Goal: Information Seeking & Learning: Compare options

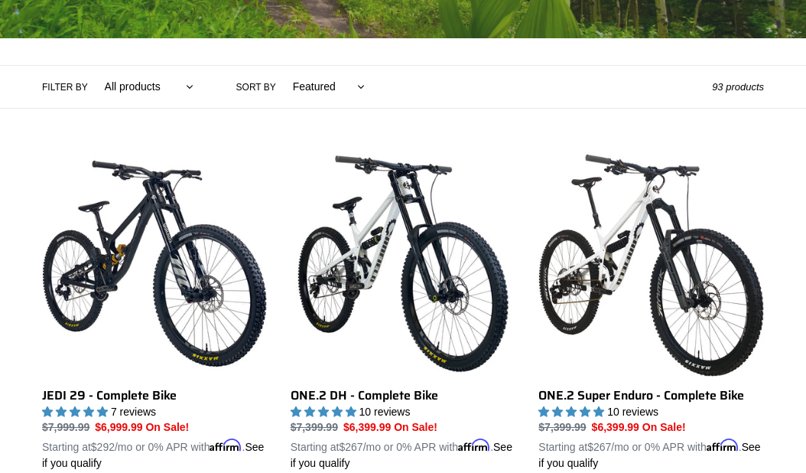
scroll to position [306, 0]
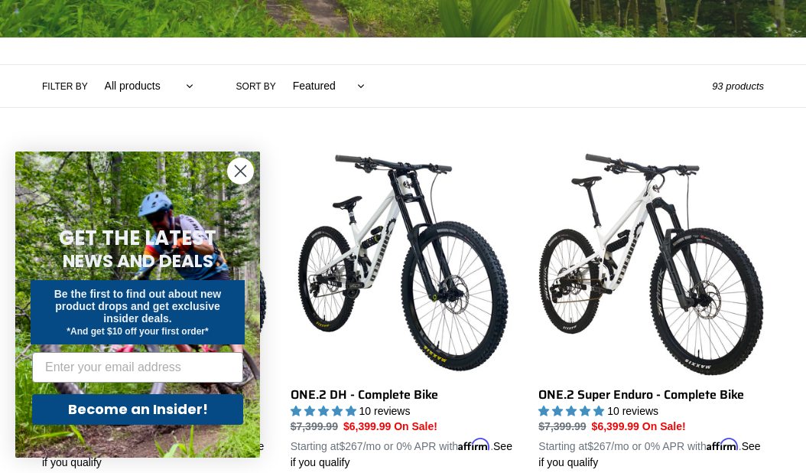
click at [235, 184] on icon "Close dialog" at bounding box center [240, 171] width 27 height 27
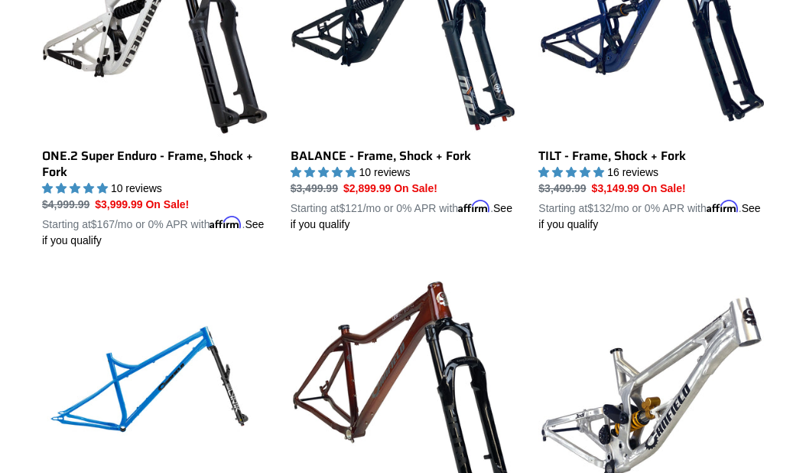
scroll to position [1563, 0]
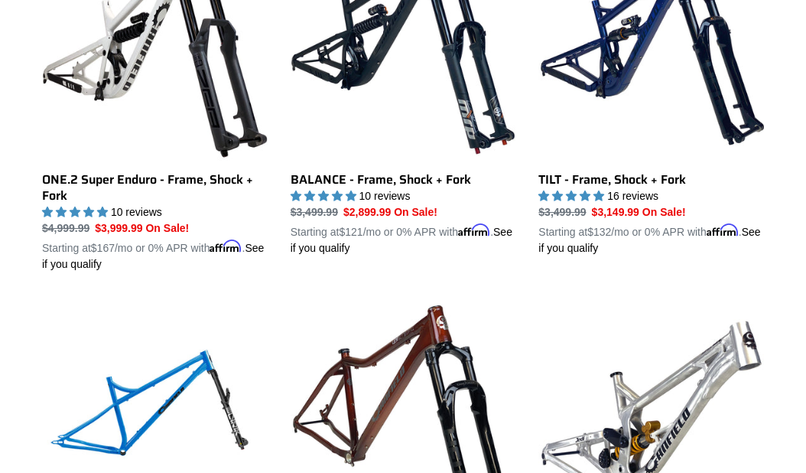
click at [678, 228] on link "TILT - Frame, Shock + Fork" at bounding box center [651, 96] width 226 height 320
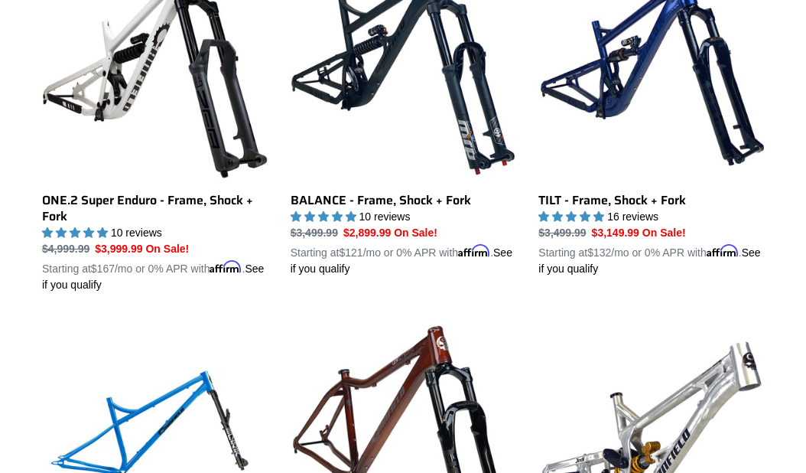
scroll to position [1542, 0]
click at [440, 236] on link "BALANCE - Frame, Shock + Fork" at bounding box center [404, 116] width 226 height 320
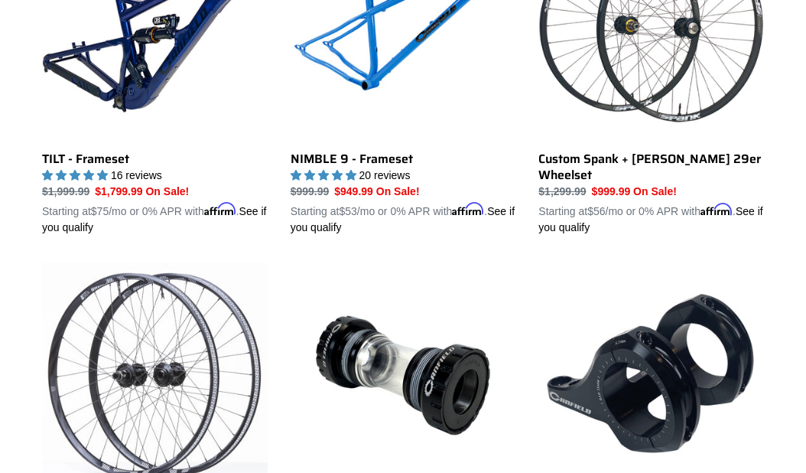
scroll to position [2642, 0]
click at [116, 210] on link "TILT - Frameset" at bounding box center [155, 75] width 226 height 320
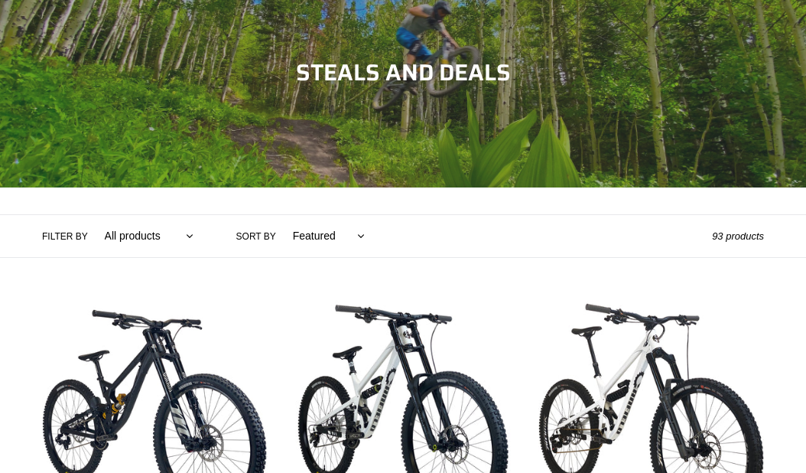
scroll to position [0, 0]
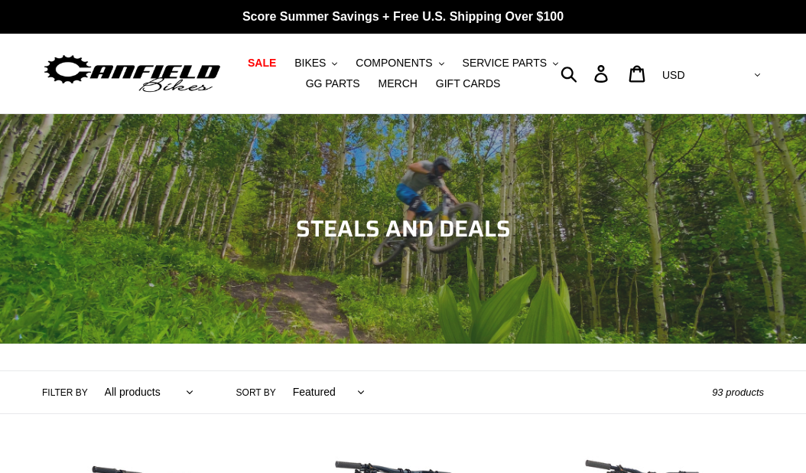
click at [318, 62] on span "BIKES" at bounding box center [309, 63] width 31 height 13
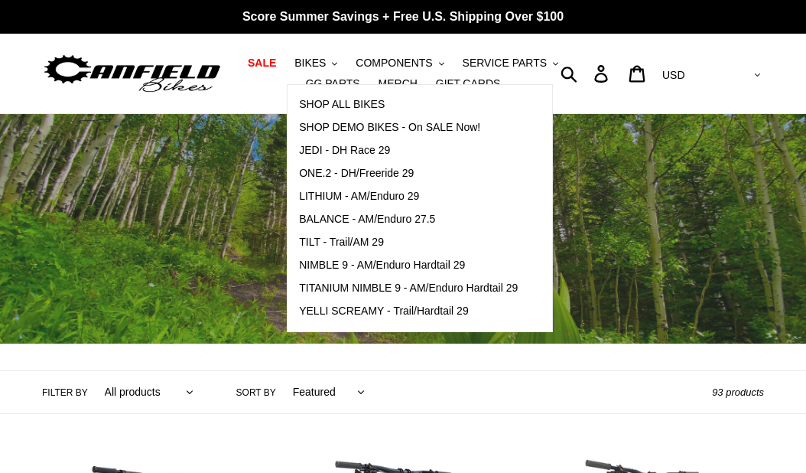
click at [373, 106] on span "SHOP ALL BIKES" at bounding box center [342, 104] width 86 height 13
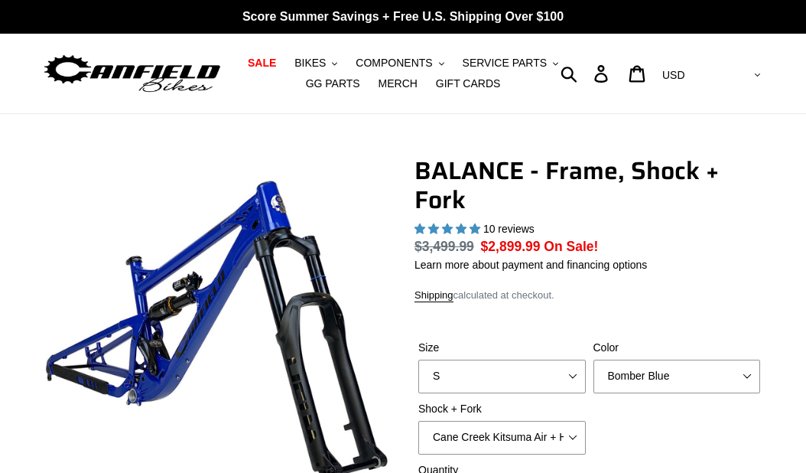
select select "highest-rating"
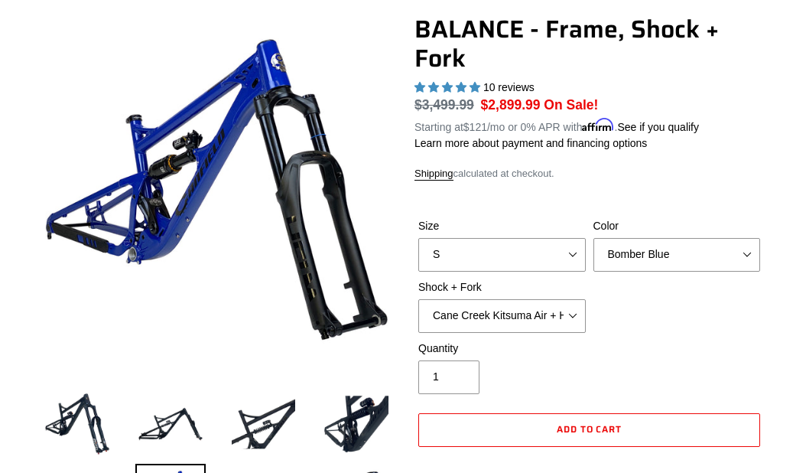
scroll to position [141, 0]
click at [734, 272] on select "Bomber Blue Goat's Blood Stealth Black" at bounding box center [678, 255] width 168 height 34
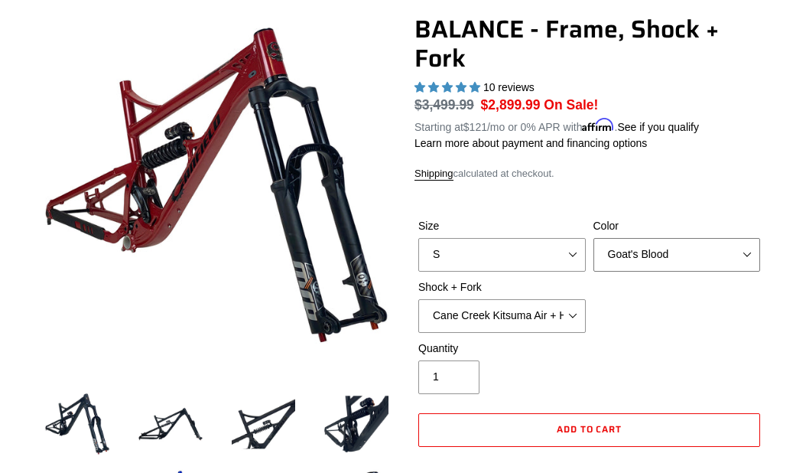
scroll to position [197, 0]
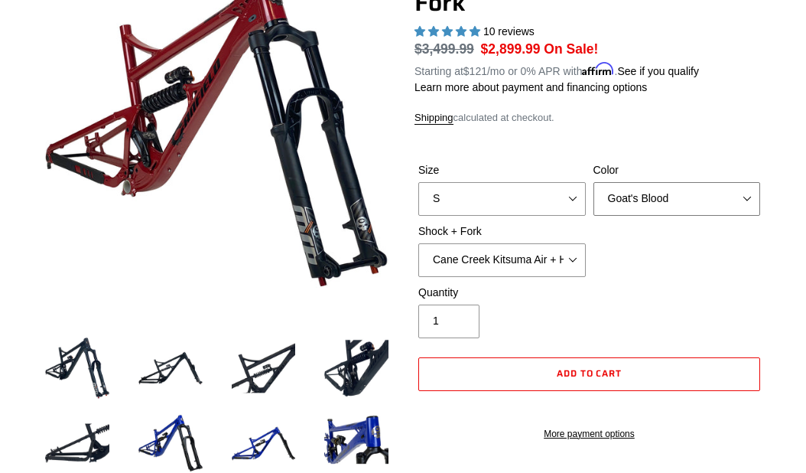
click at [730, 216] on select "Bomber Blue Goat's Blood Stealth Black" at bounding box center [678, 199] width 168 height 34
select select "Stealth Black"
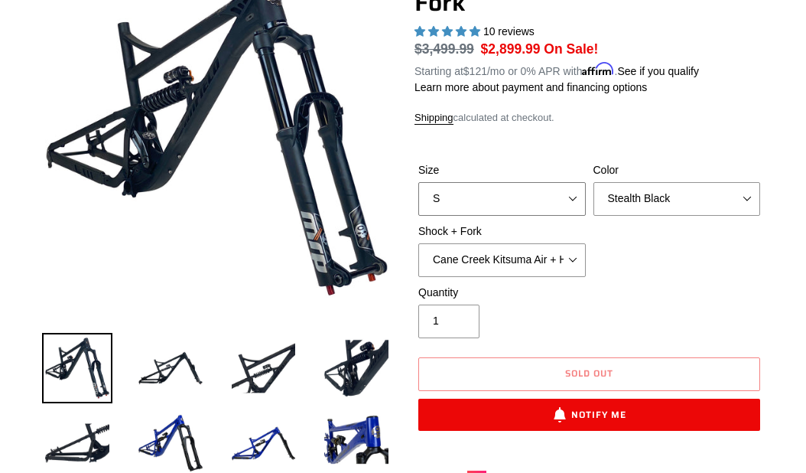
click at [538, 216] on select "S M L XL" at bounding box center [502, 199] width 168 height 34
select select "L"
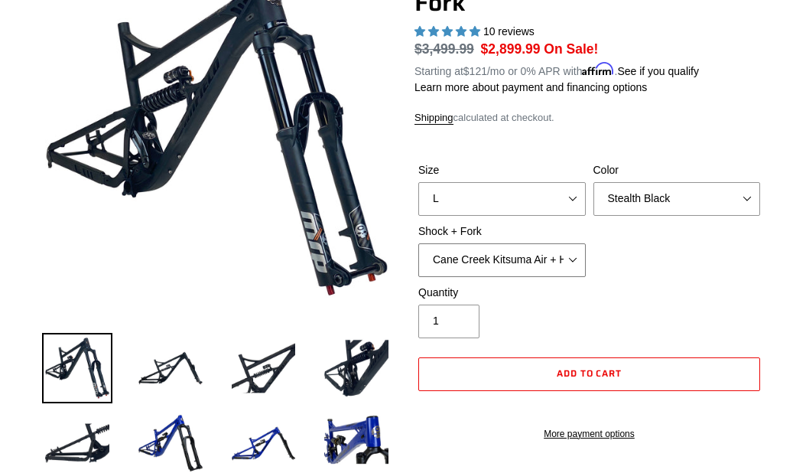
click at [546, 277] on select "Cane Creek Kitsuma Air + Helm MKII 27.5 170mm Fox Float X2 or DHX2 + Fox Float …" at bounding box center [502, 260] width 168 height 34
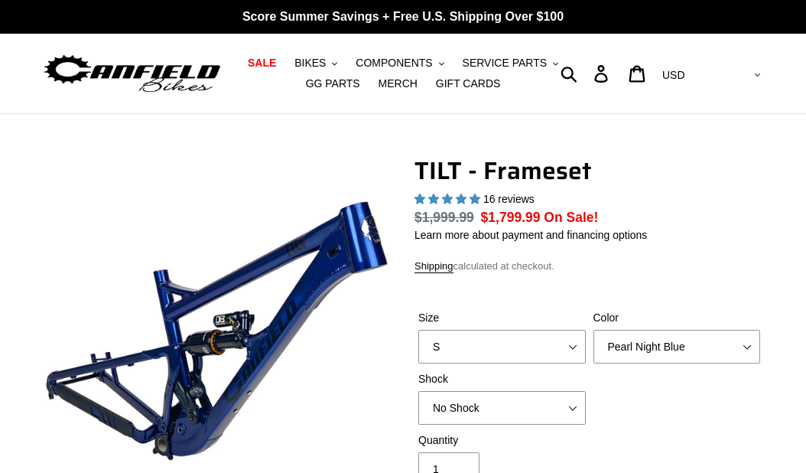
select select "highest-rating"
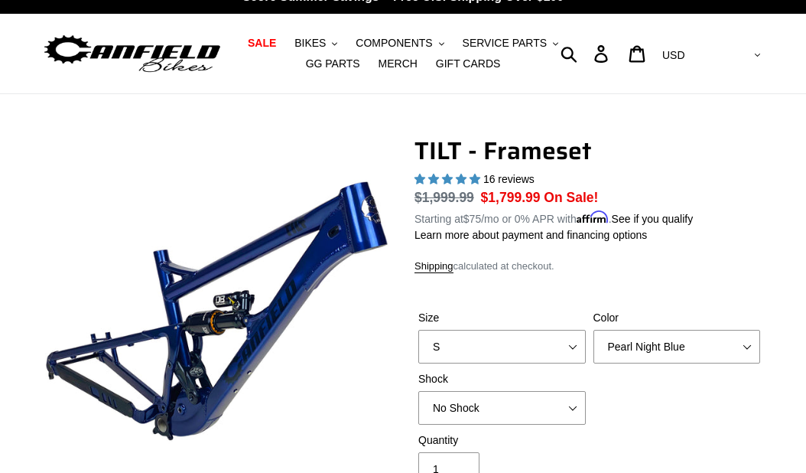
scroll to position [20, 0]
click at [563, 359] on select "S M L XL" at bounding box center [502, 347] width 168 height 34
select select "L"
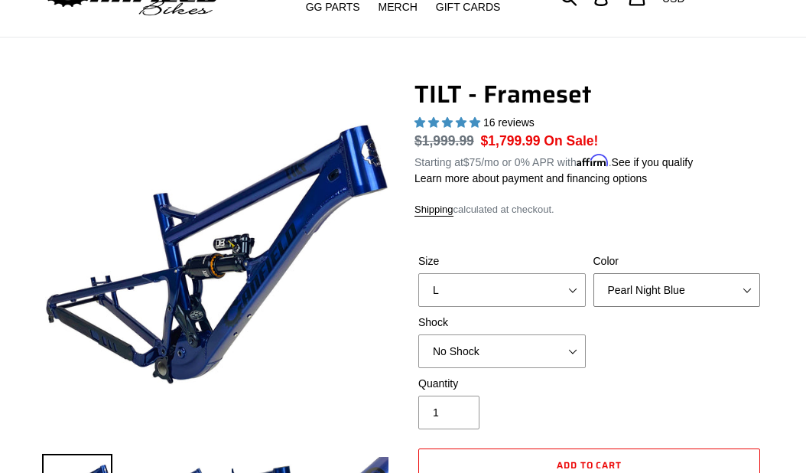
click at [732, 298] on select "Pearl Night Blue Stealth Silver" at bounding box center [678, 290] width 168 height 34
select select "Stealth Silver"
click at [559, 359] on select "No Shock Cane Creek DB Kitsuma Air RockShox Deluxe Ultimate Fox FLOAT X EXT Sto…" at bounding box center [502, 351] width 168 height 34
select select "Fox FLOAT X"
click at [662, 300] on select "Pearl Night Blue Stealth Silver" at bounding box center [678, 290] width 168 height 34
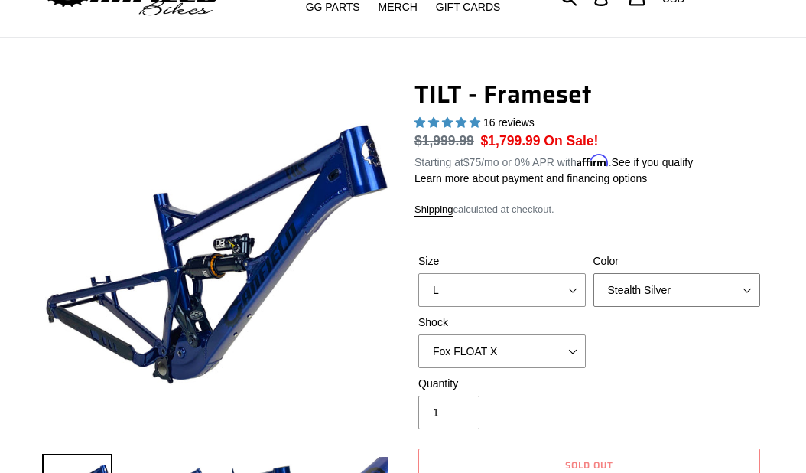
select select "Pearl Night Blue"
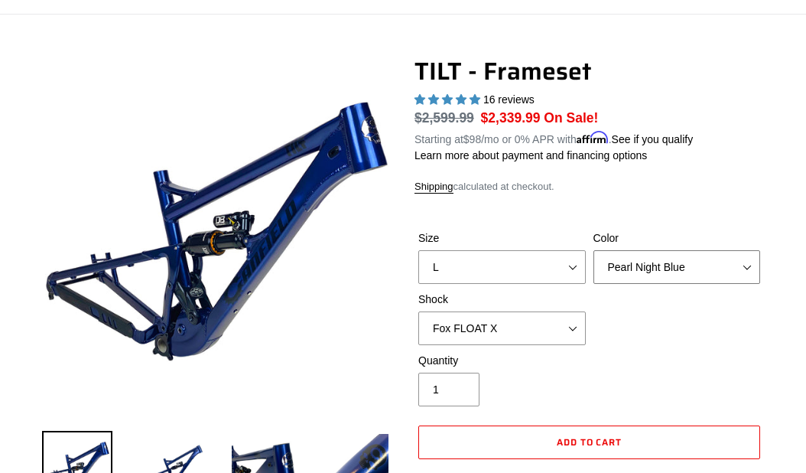
scroll to position [100, 0]
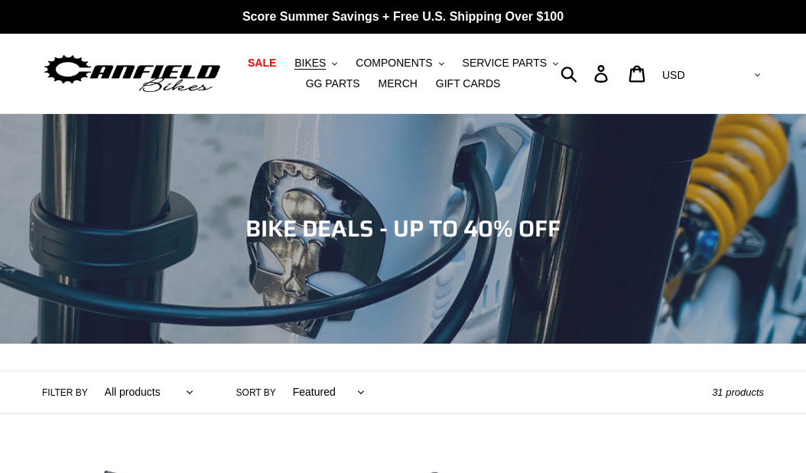
click at [318, 59] on span "BIKES" at bounding box center [309, 63] width 31 height 13
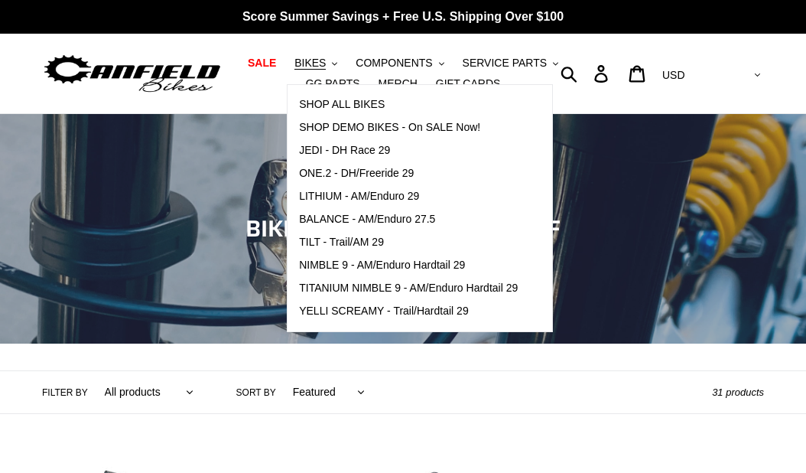
click at [466, 128] on span "SHOP DEMO BIKES - On SALE Now!" at bounding box center [389, 127] width 181 height 13
click at [376, 249] on span "TILT - Trail/AM 29" at bounding box center [341, 242] width 85 height 13
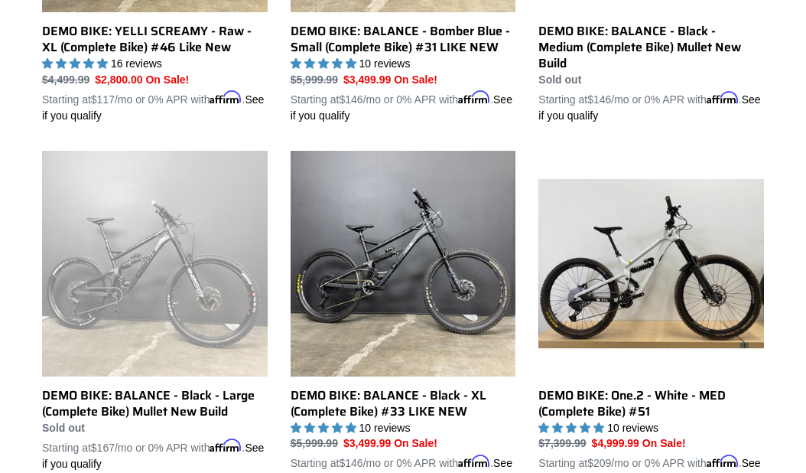
scroll to position [1028, 0]
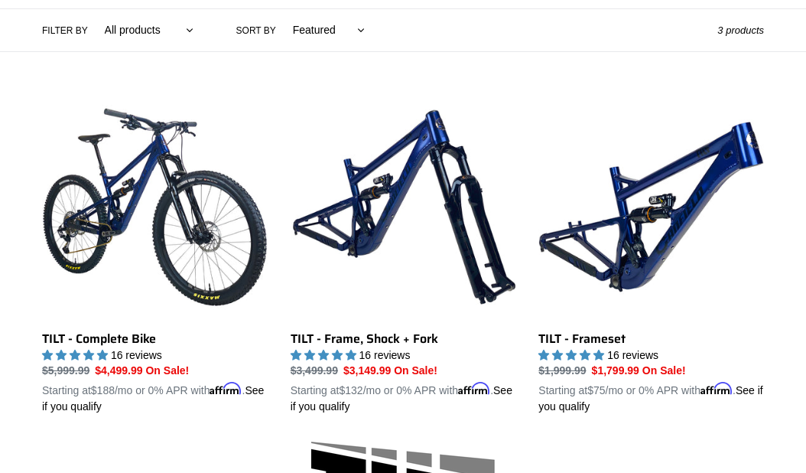
scroll to position [362, 0]
click at [473, 253] on link "TILT - Frame, Shock + Fork" at bounding box center [404, 254] width 226 height 320
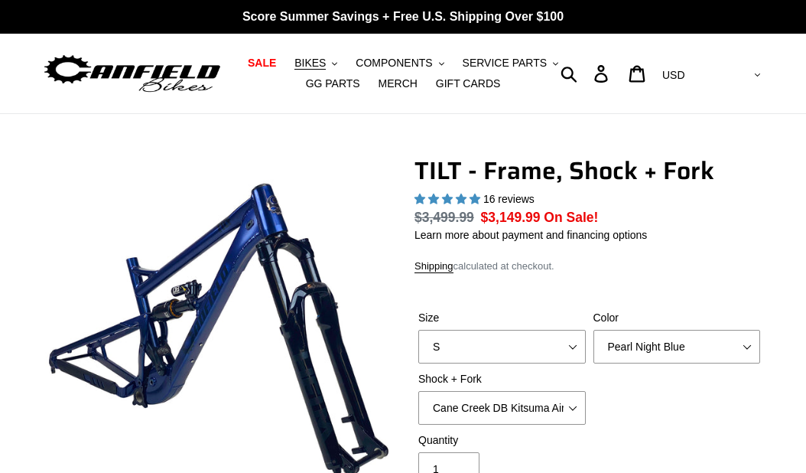
select select "highest-rating"
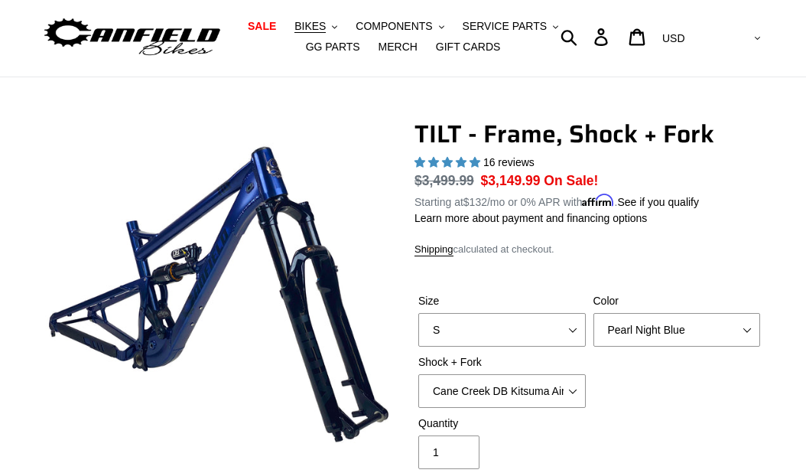
scroll to position [37, 0]
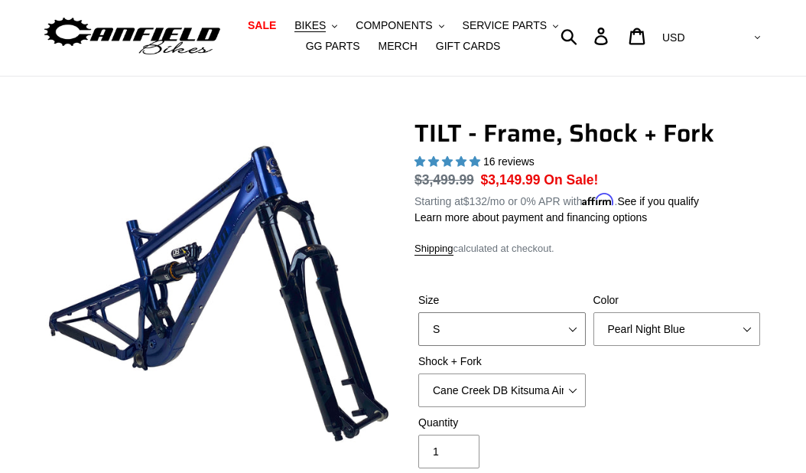
click at [571, 344] on select "S M L XL" at bounding box center [502, 329] width 168 height 34
select select "L"
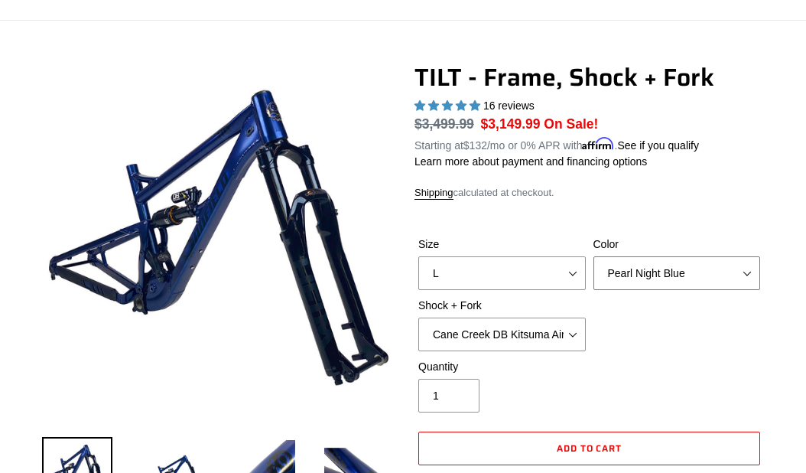
click at [691, 287] on select "Pearl Night Blue" at bounding box center [678, 273] width 168 height 34
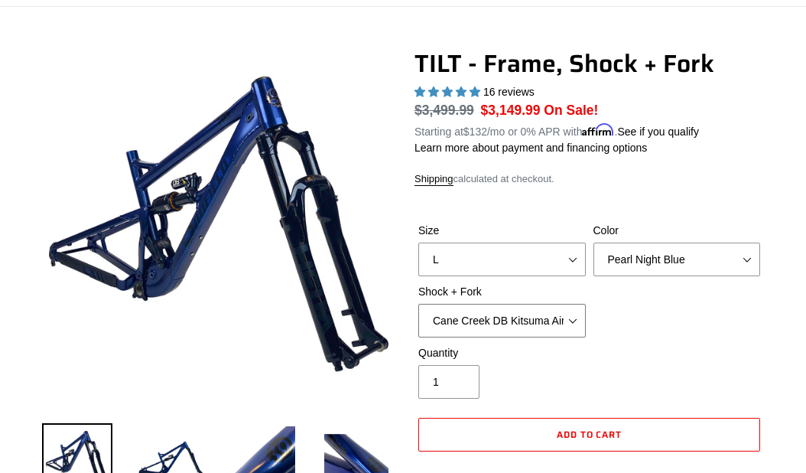
click at [557, 335] on select "Cane Creek DB Kitsuma Air + Helm MKII 140mm Cane Creek DB Kitsuma Air + Fox 36 …" at bounding box center [502, 321] width 168 height 34
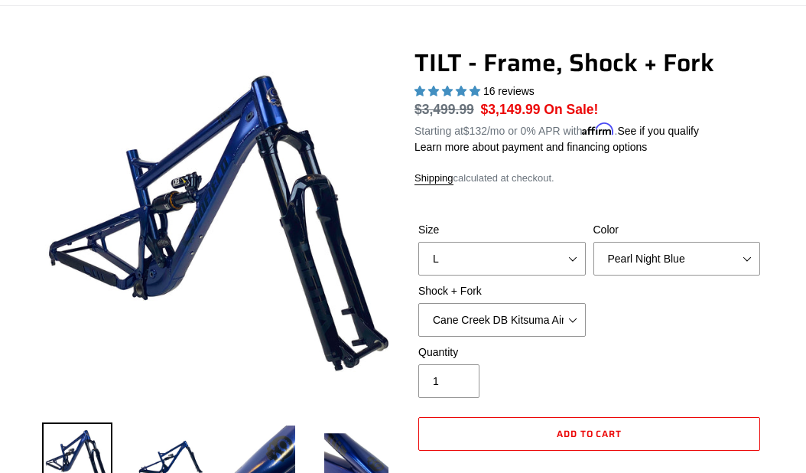
scroll to position [109, 0]
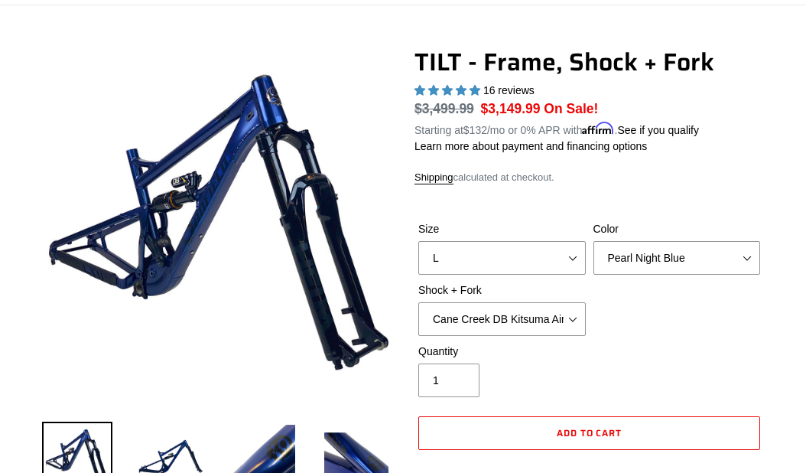
click at [166, 468] on img at bounding box center [170, 456] width 70 height 70
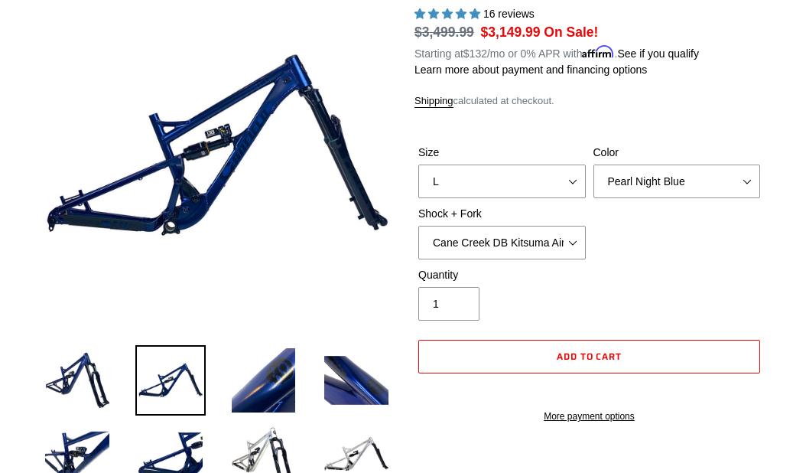
scroll to position [0, 0]
